Goal: Check status

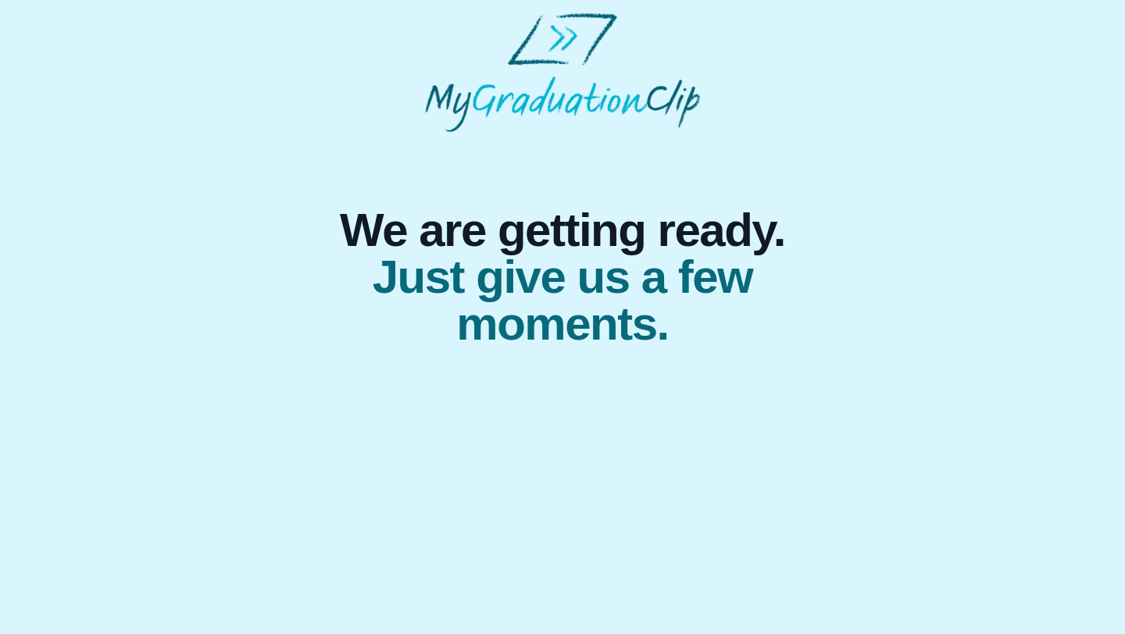
click at [571, 41] on img at bounding box center [562, 73] width 275 height 120
click at [559, 106] on img at bounding box center [562, 73] width 275 height 120
click at [546, 290] on span "Just give us a few moments." at bounding box center [562, 301] width 525 height 94
